Goal: Task Accomplishment & Management: Use online tool/utility

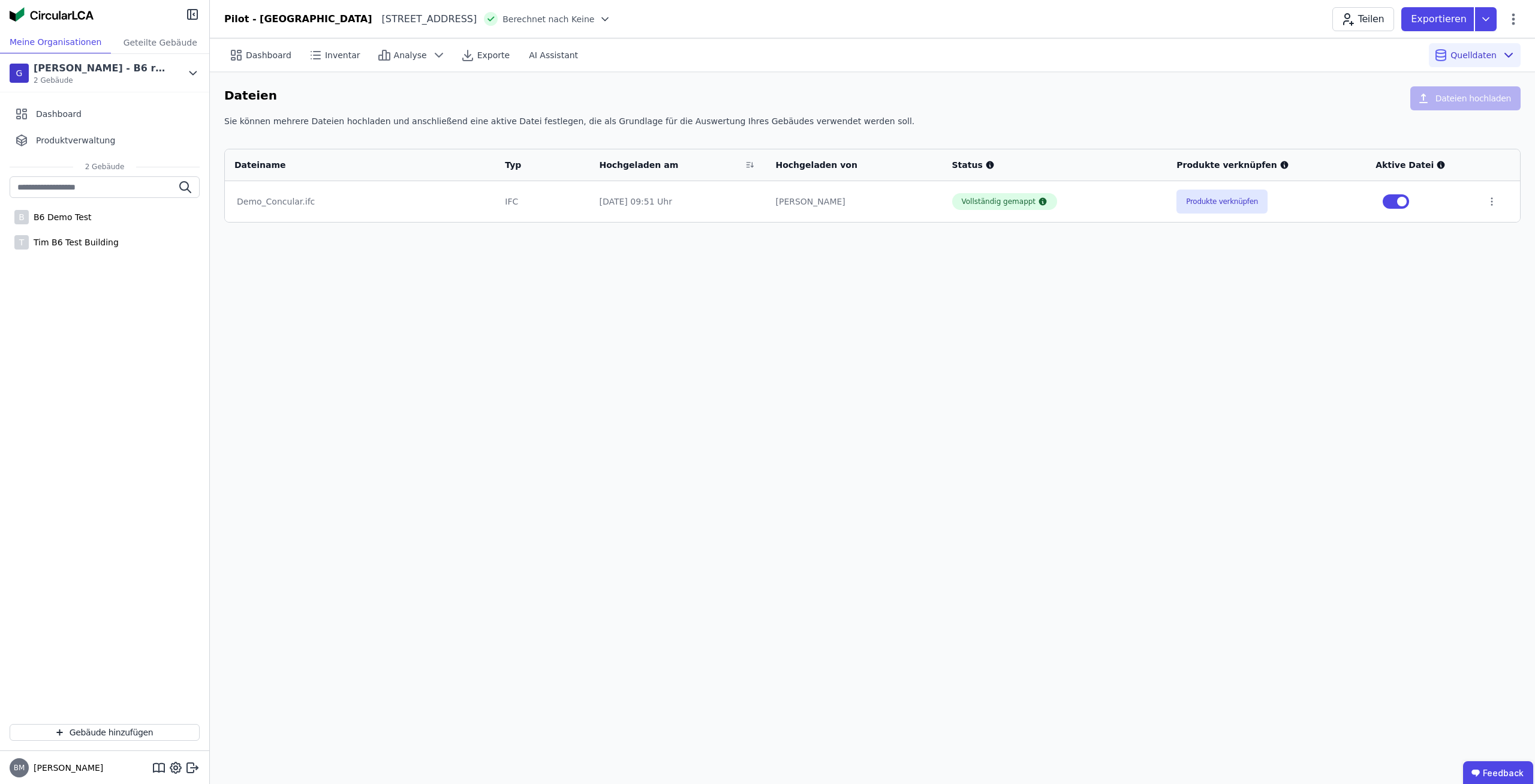
click at [52, 433] on div "B B6 Demo Test T Tim B6 Test Building" at bounding box center [104, 445] width 209 height 538
click at [87, 213] on div "B B6 Demo Test" at bounding box center [104, 217] width 190 height 24
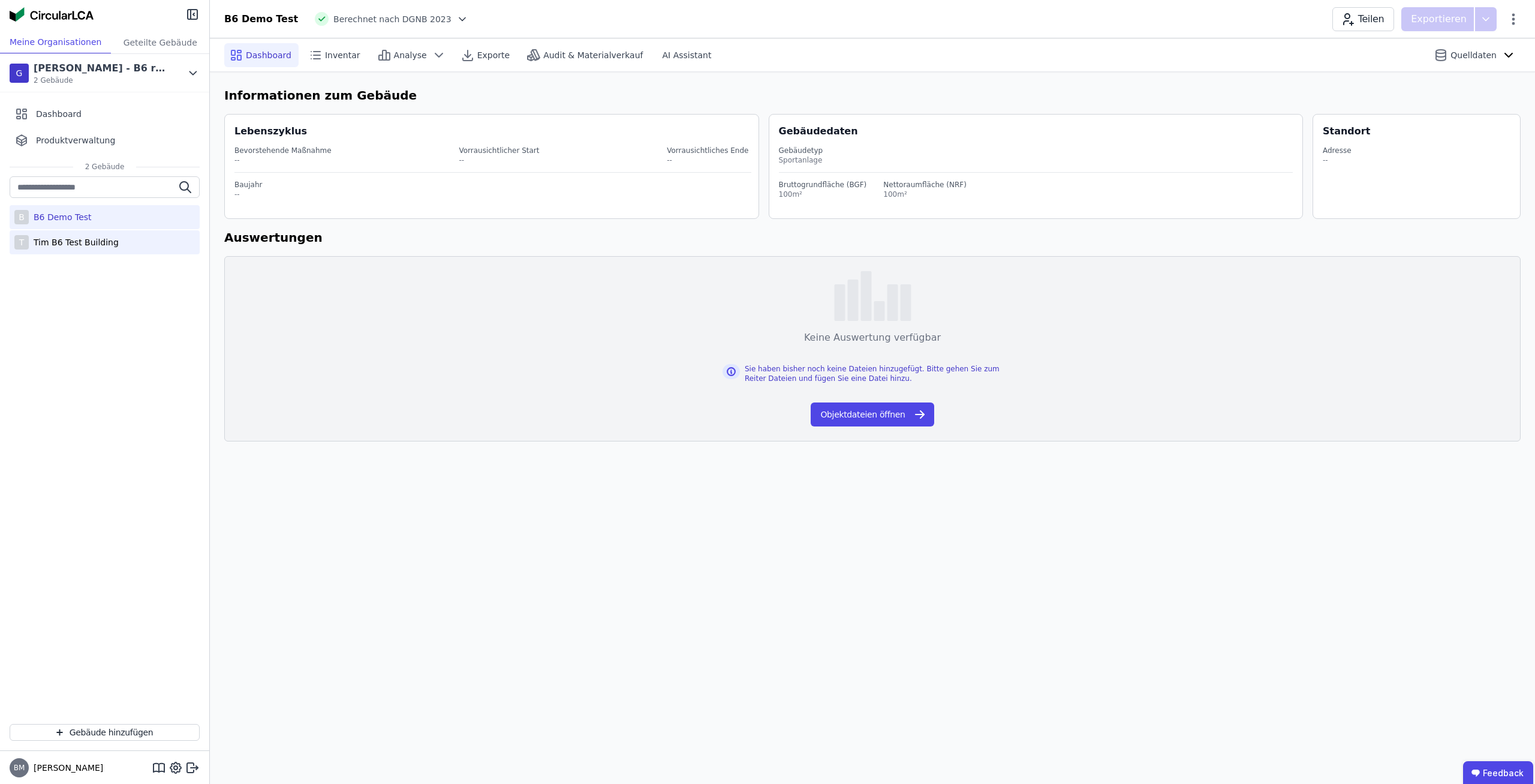
click at [114, 247] on div "T Tim B6 Test Building" at bounding box center [104, 242] width 190 height 24
click at [99, 219] on div "B B6 Demo Test" at bounding box center [104, 217] width 190 height 24
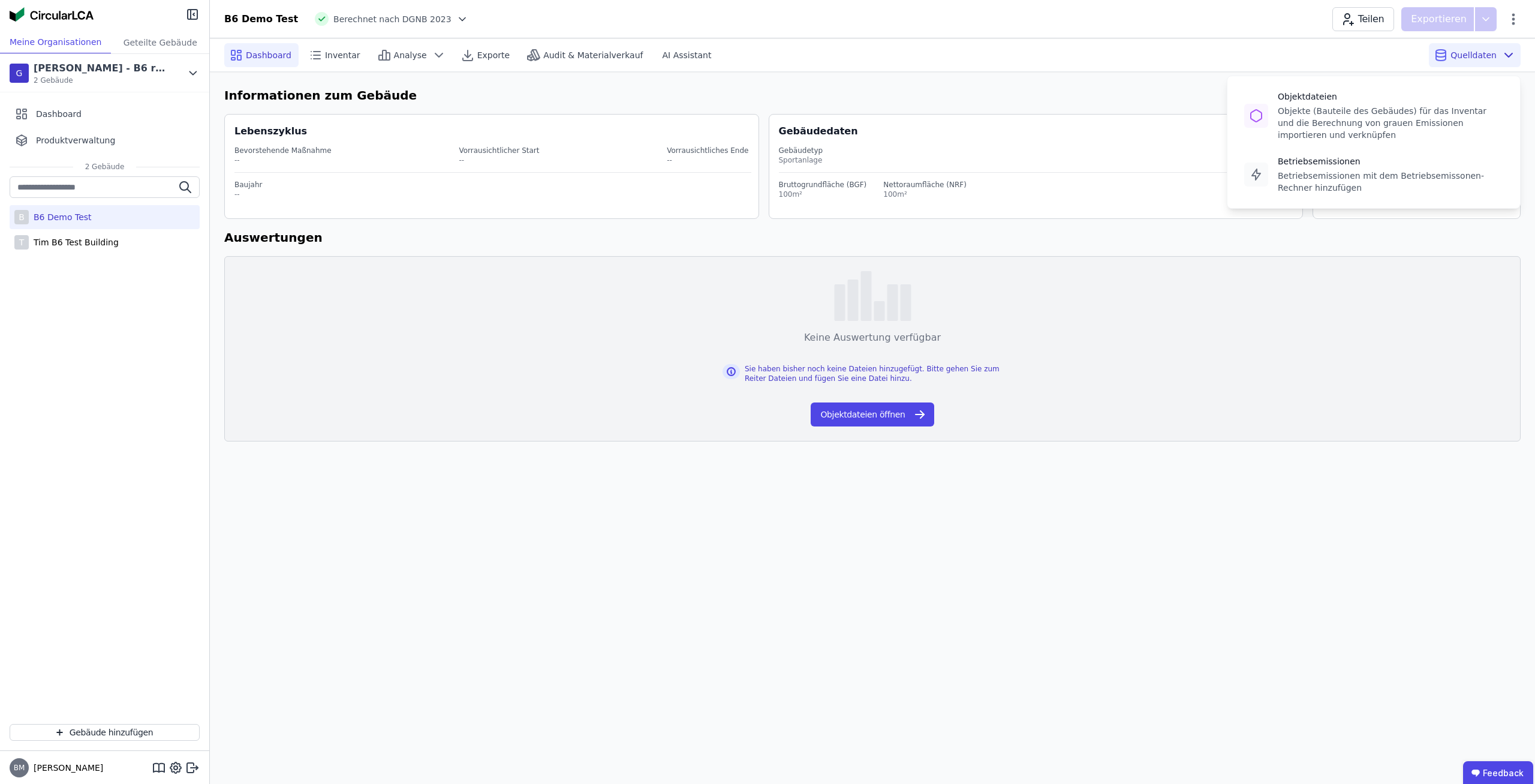
click at [1464, 50] on span "Quelldaten" at bounding box center [1473, 54] width 46 height 12
click at [1369, 183] on div "Betriebsemissionen mit dem Betriebsemissonen-Rechner hinzufügen" at bounding box center [1390, 181] width 225 height 24
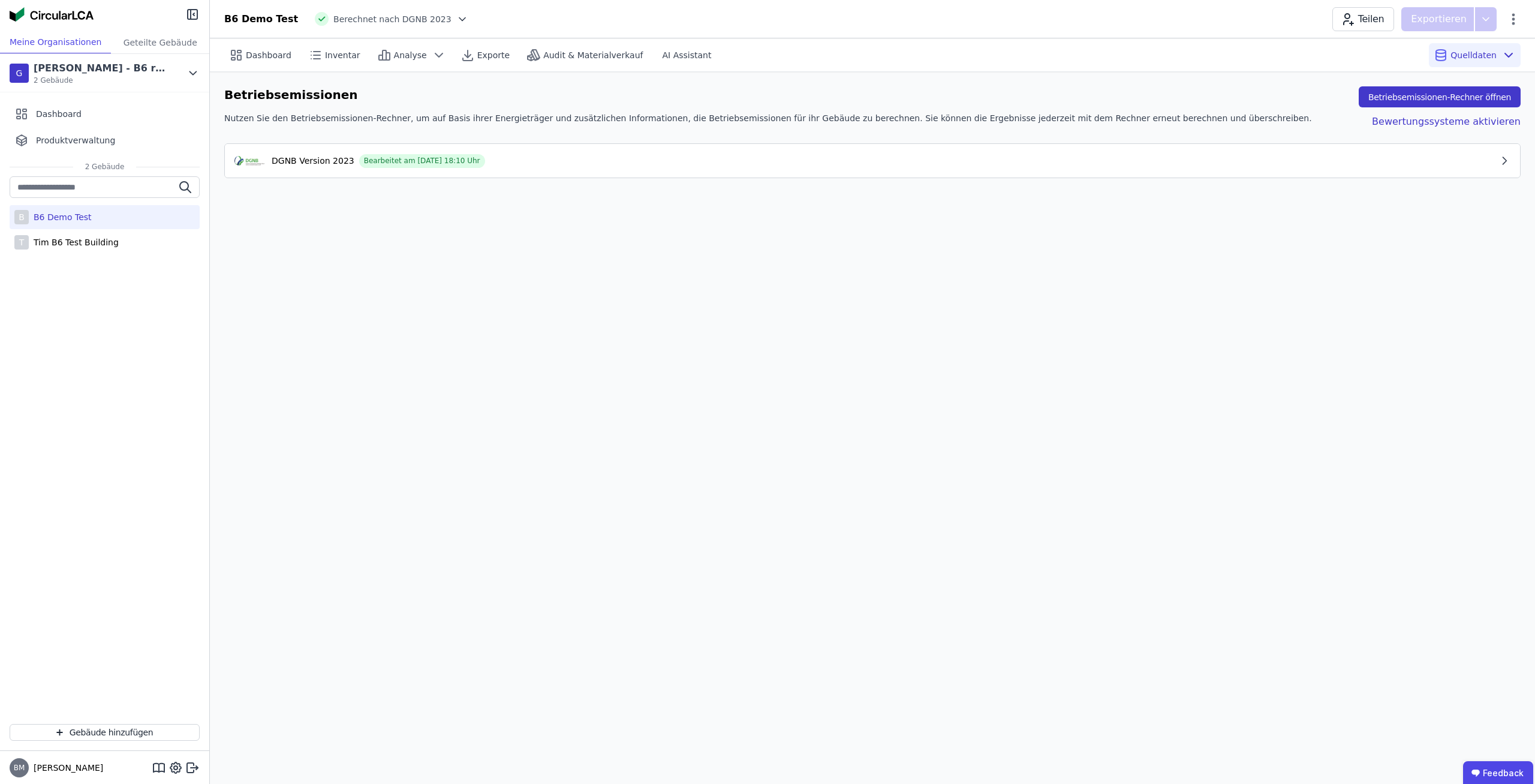
click at [1411, 93] on button "Betriebsemissionen-Rechner öffnen" at bounding box center [1439, 96] width 162 height 21
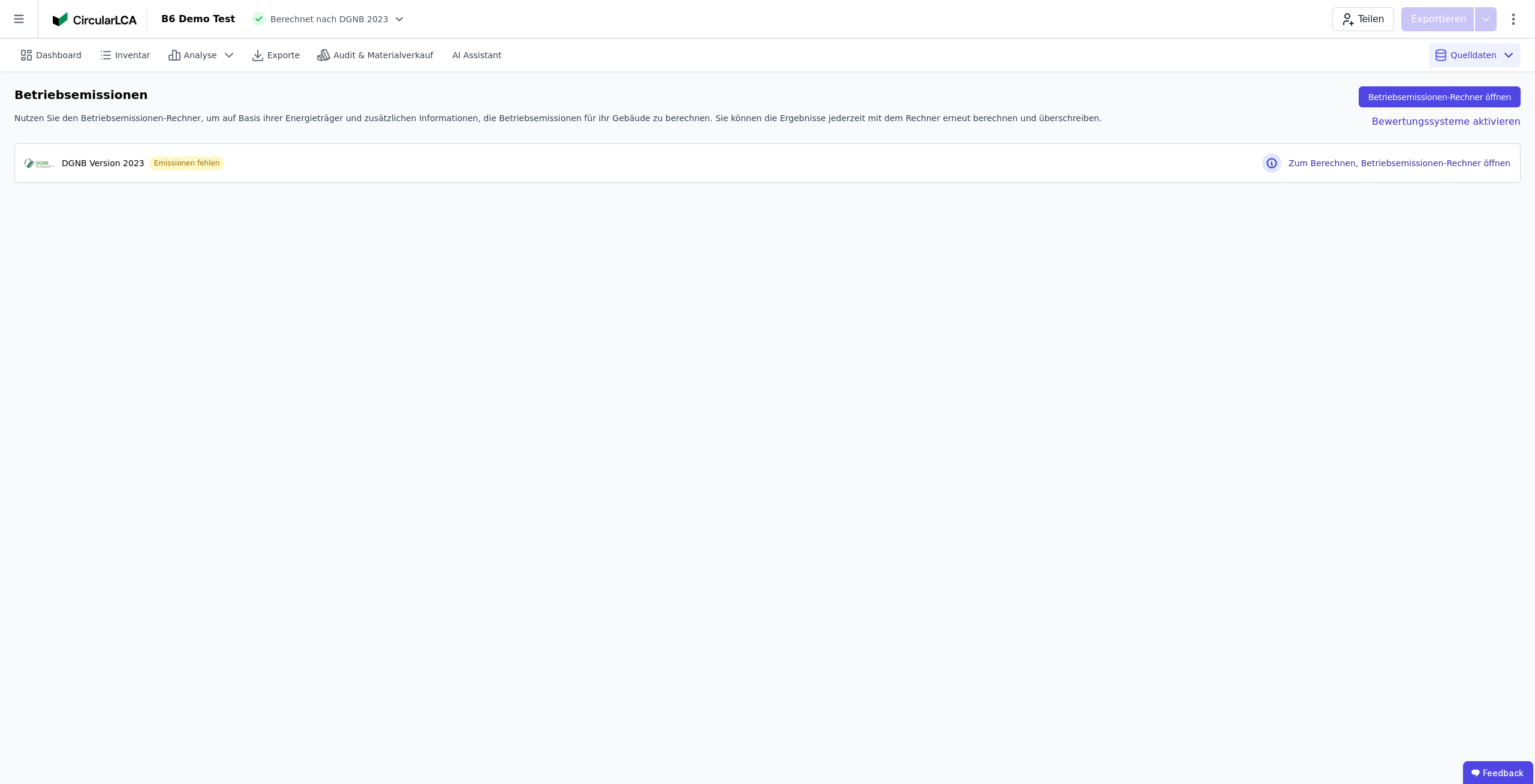
click at [924, 388] on div "Dashboard Inventar Analyse Exporte Audit & Materialverkauf AI Assistant Quellda…" at bounding box center [767, 411] width 1535 height 746
click at [964, 345] on div "Dashboard Inventar Analyse Exporte Audit & Materialverkauf AI Assistant Quellda…" at bounding box center [767, 411] width 1535 height 746
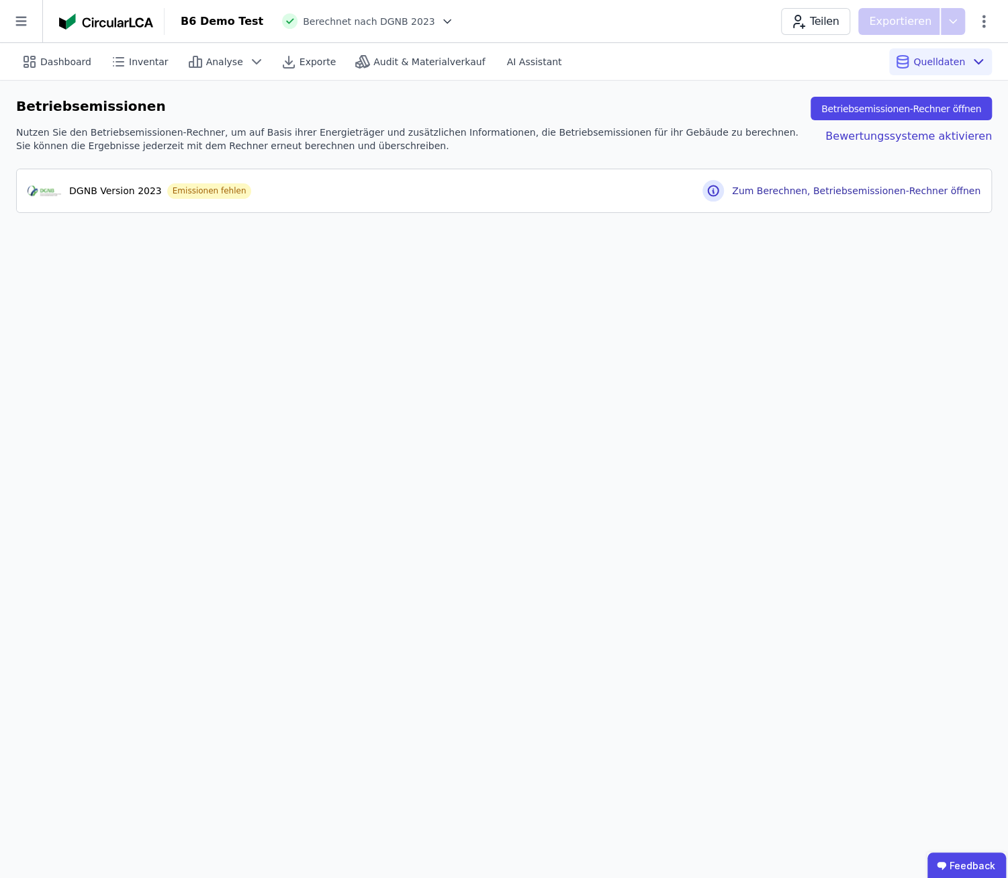
click at [596, 340] on div "Dashboard Inventar Analyse Exporte Audit & Materialverkauf AI Assistant Quellda…" at bounding box center [504, 460] width 1008 height 835
click at [37, 65] on icon at bounding box center [29, 62] width 16 height 16
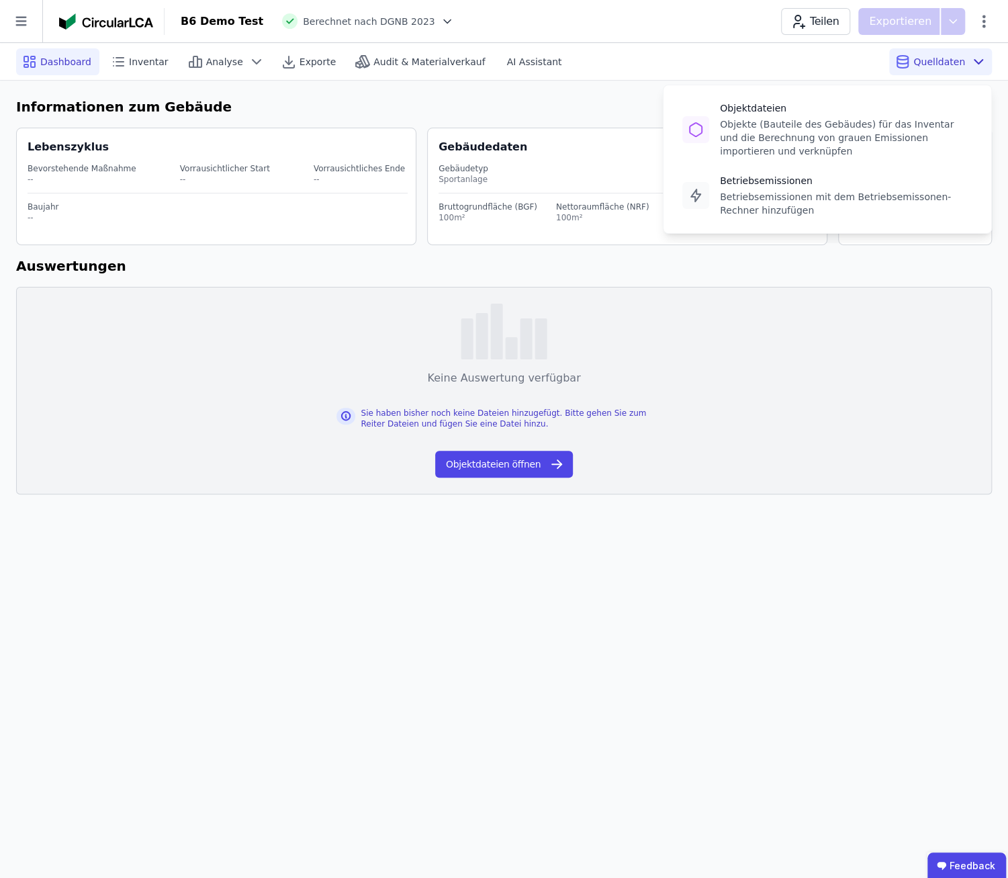
click at [937, 72] on div "Quelldaten Objektdateien Objekte (Bauteile des Gebäudes) für das Inventar und d…" at bounding box center [940, 61] width 103 height 27
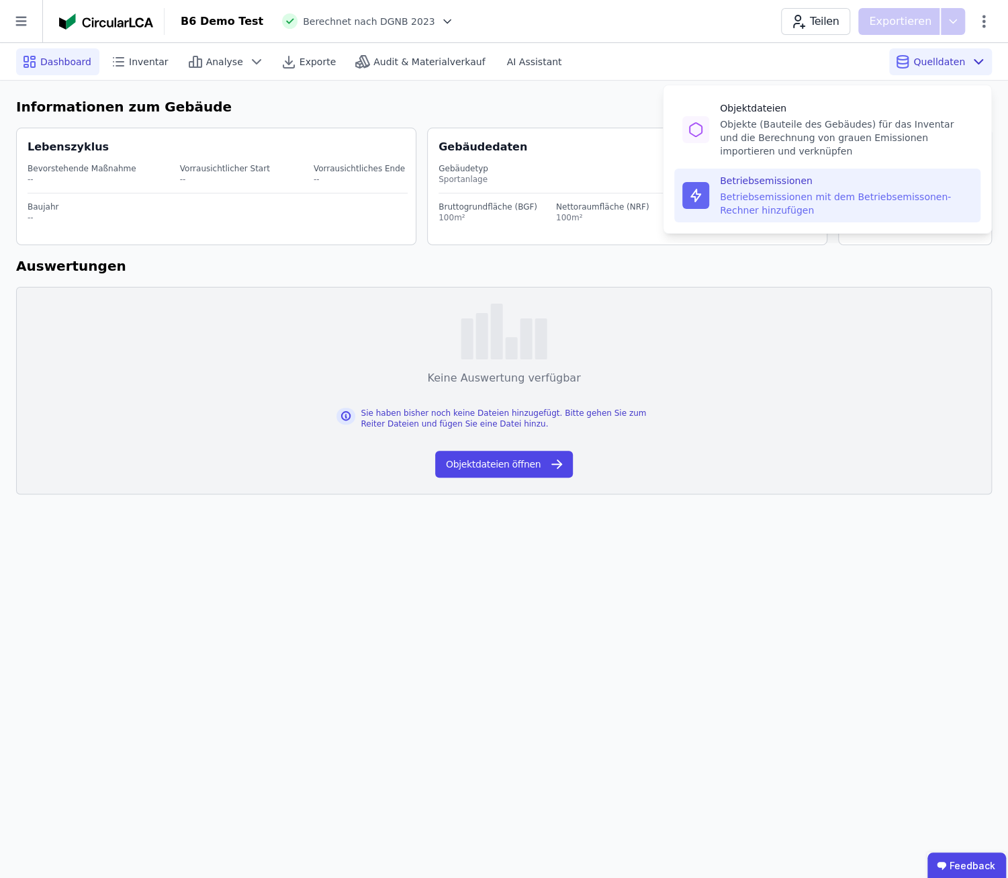
click at [818, 189] on div "Betriebsemissionen Betriebsemissionen mit dem Betriebsemissonen-Rechner hinzufü…" at bounding box center [846, 195] width 252 height 43
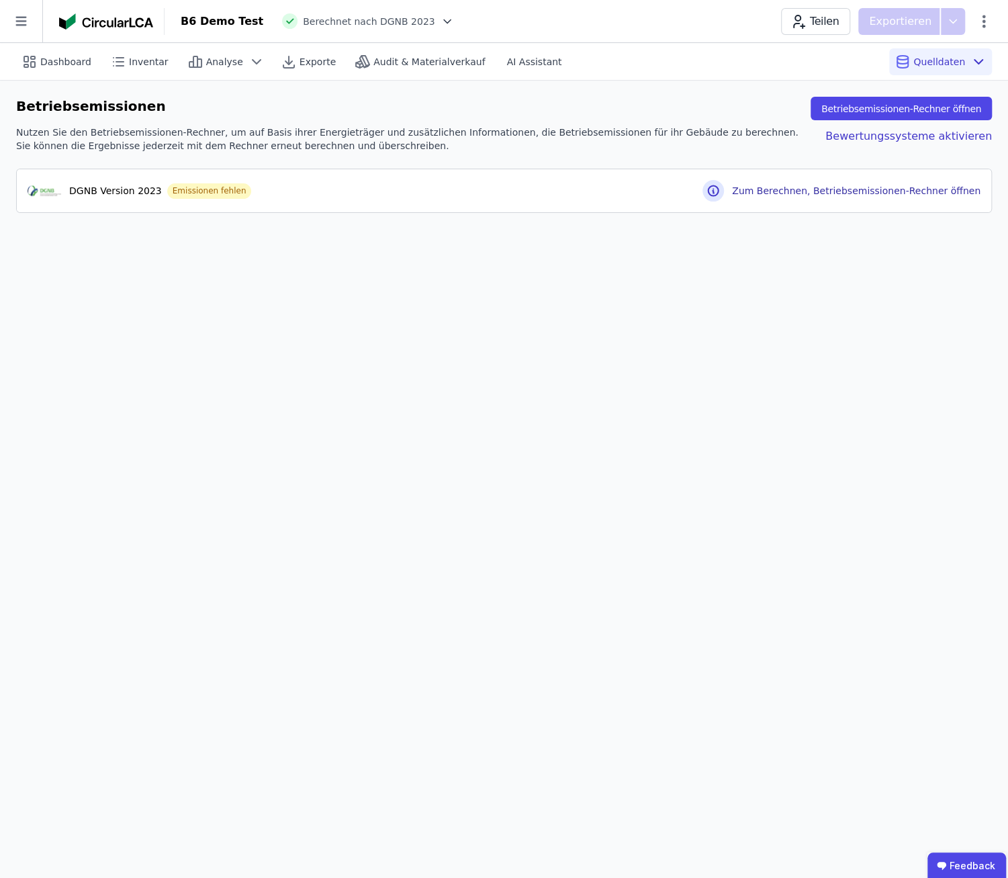
click at [596, 346] on div "Dashboard Inventar Analyse Exporte Audit & Materialverkauf AI Assistant Quellda…" at bounding box center [504, 460] width 1008 height 835
